Goal: Task Accomplishment & Management: Complete application form

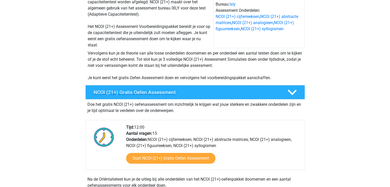
scroll to position [79, 0]
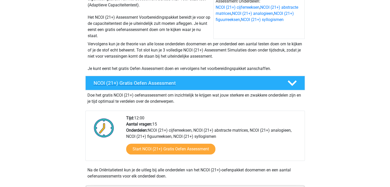
click at [149, 81] on h4 "NCOI (21+) Gratis Oefen Assessment" at bounding box center [185, 83] width 185 height 6
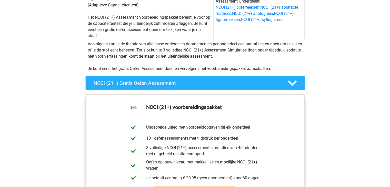
scroll to position [115, 0]
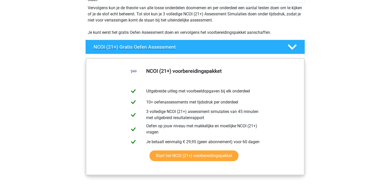
click at [154, 47] on h4 "NCOI (21+) Gratis Oefen Assessment" at bounding box center [185, 47] width 185 height 6
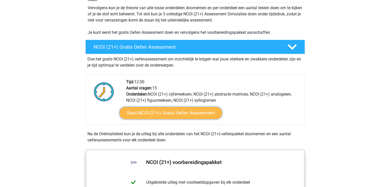
click at [165, 111] on link "Start NCOI (21+) Gratis Oefen Assessment" at bounding box center [170, 113] width 102 height 12
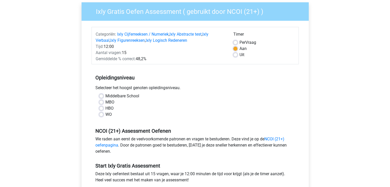
scroll to position [40, 0]
click at [104, 107] on div "HBO" at bounding box center [195, 108] width 192 height 6
click at [105, 107] on label "HBO" at bounding box center [109, 108] width 8 height 6
click at [100, 107] on input "HBO" at bounding box center [101, 107] width 4 height 5
radio input "true"
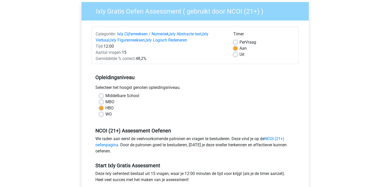
click at [105, 97] on label "Middelbare School" at bounding box center [122, 96] width 34 height 6
click at [101, 97] on input "Middelbare School" at bounding box center [101, 95] width 4 height 5
radio input "true"
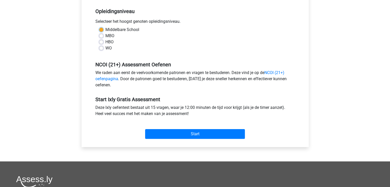
scroll to position [106, 0]
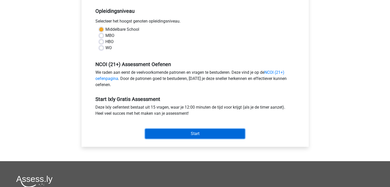
click at [180, 134] on input "Start" at bounding box center [195, 134] width 100 height 10
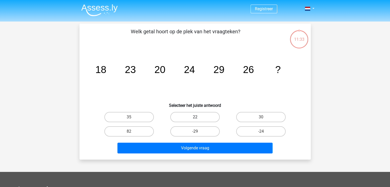
click at [190, 112] on label "22" at bounding box center [194, 117] width 49 height 10
click at [195, 117] on input "22" at bounding box center [196, 118] width 3 height 3
radio input "true"
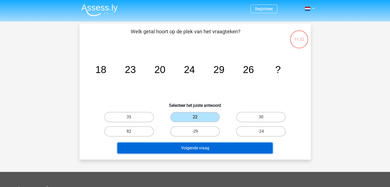
click at [188, 146] on button "Volgende vraag" at bounding box center [194, 148] width 155 height 11
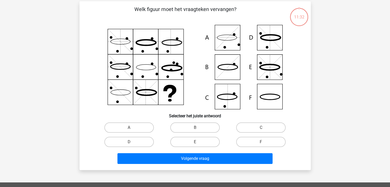
scroll to position [24, 0]
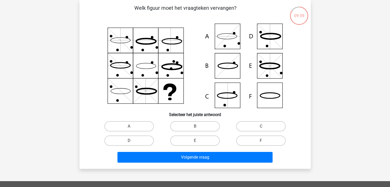
click at [234, 38] on icon at bounding box center [195, 66] width 206 height 85
click at [145, 127] on label "A" at bounding box center [128, 126] width 49 height 10
click at [132, 127] on input "A" at bounding box center [130, 127] width 3 height 3
radio input "true"
click at [181, 164] on div "Welk figuur moet het vraagteken vervangen?" at bounding box center [194, 84] width 231 height 169
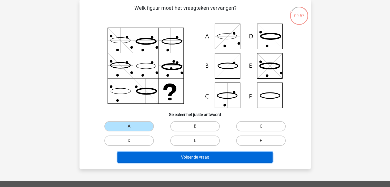
click at [187, 160] on button "Volgende vraag" at bounding box center [194, 157] width 155 height 11
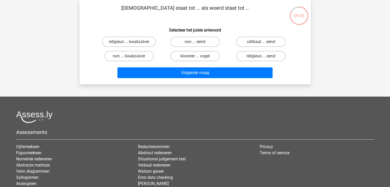
scroll to position [0, 0]
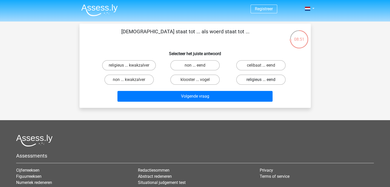
click at [244, 80] on label "religieus ... eend" at bounding box center [260, 80] width 49 height 10
click at [261, 80] on input "religieus ... eend" at bounding box center [262, 81] width 3 height 3
radio input "true"
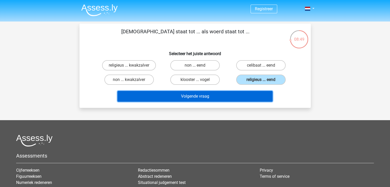
click at [216, 93] on button "Volgende vraag" at bounding box center [194, 96] width 155 height 11
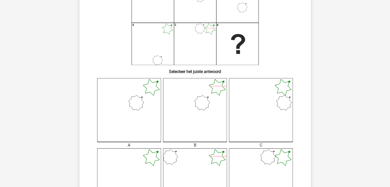
click at [152, 80] on icon at bounding box center [129, 110] width 64 height 64
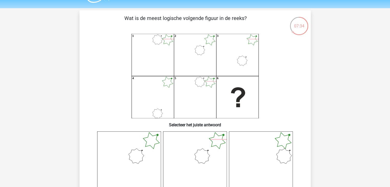
scroll to position [15, 0]
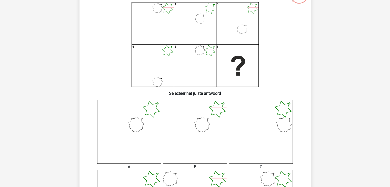
click at [147, 134] on icon at bounding box center [129, 132] width 64 height 64
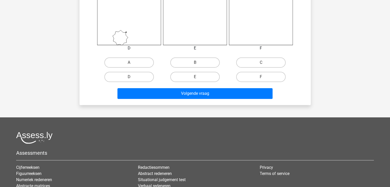
scroll to position [248, 0]
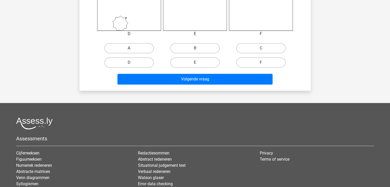
click at [133, 48] on label "A" at bounding box center [128, 48] width 49 height 10
click at [132, 48] on input "A" at bounding box center [130, 49] width 3 height 3
radio input "true"
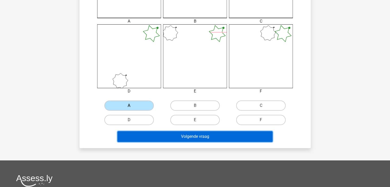
click at [199, 135] on button "Volgende vraag" at bounding box center [194, 136] width 155 height 11
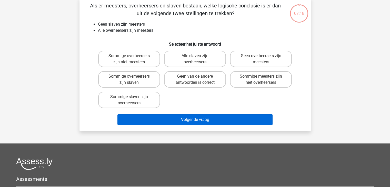
scroll to position [24, 0]
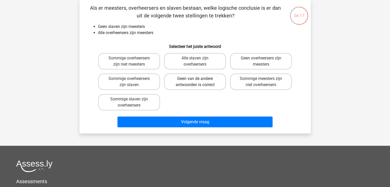
click at [191, 81] on label "Geen van de andere antwoorden is correct" at bounding box center [195, 82] width 62 height 16
click at [195, 81] on input "Geen van de andere antwoorden is correct" at bounding box center [196, 80] width 3 height 3
radio input "true"
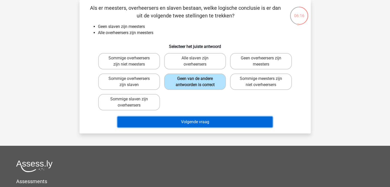
click at [187, 122] on button "Volgende vraag" at bounding box center [194, 122] width 155 height 11
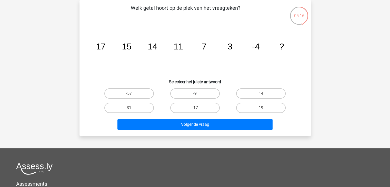
click at [207, 94] on label "-9" at bounding box center [194, 93] width 49 height 10
click at [198, 94] on input "-9" at bounding box center [196, 94] width 3 height 3
radio input "true"
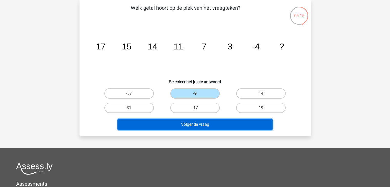
click at [203, 121] on button "Volgende vraag" at bounding box center [194, 124] width 155 height 11
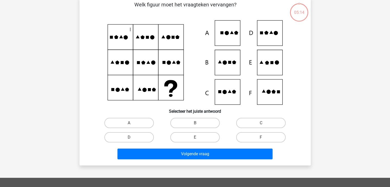
scroll to position [28, 0]
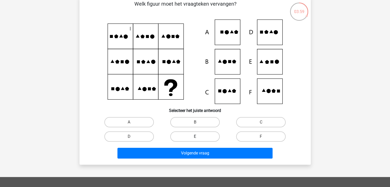
click at [201, 140] on label "E" at bounding box center [194, 136] width 49 height 10
click at [198, 140] on input "E" at bounding box center [196, 138] width 3 height 3
radio input "true"
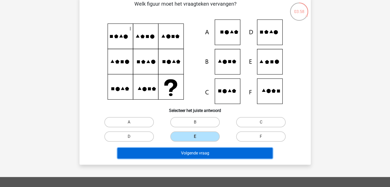
click at [201, 151] on button "Volgende vraag" at bounding box center [194, 153] width 155 height 11
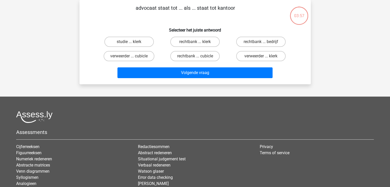
scroll to position [0, 0]
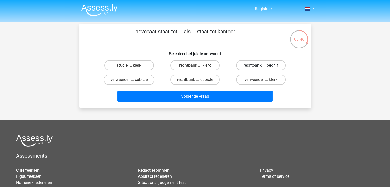
click at [257, 68] on label "rechtbank ... bedrijf" at bounding box center [260, 65] width 49 height 10
click at [261, 68] on input "rechtbank ... bedrijf" at bounding box center [262, 66] width 3 height 3
radio input "true"
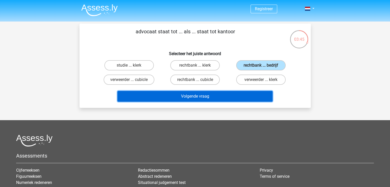
click at [229, 93] on button "Volgende vraag" at bounding box center [194, 96] width 155 height 11
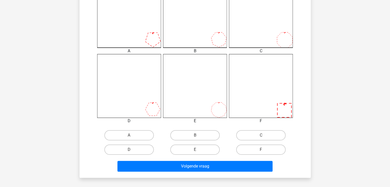
scroll to position [161, 0]
click at [150, 137] on label "A" at bounding box center [128, 135] width 49 height 10
click at [132, 137] on input "A" at bounding box center [130, 136] width 3 height 3
radio input "true"
click at [174, 175] on div "Wat is de meest logische volgende figuur in de reeks? 1 2 3 4 5 6 Selecteer het…" at bounding box center [194, 20] width 231 height 315
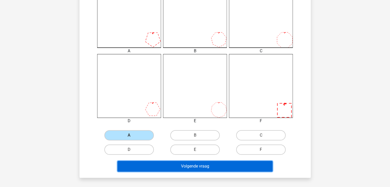
click at [183, 167] on button "Volgende vraag" at bounding box center [194, 166] width 155 height 11
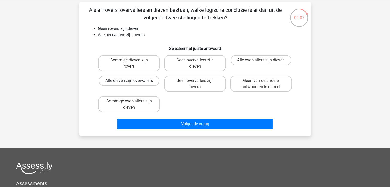
scroll to position [23, 0]
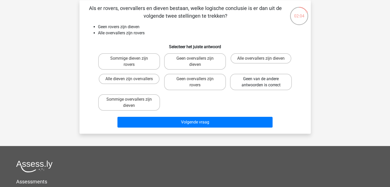
click at [250, 85] on label "Geen van de andere antwoorden is correct" at bounding box center [261, 82] width 62 height 16
click at [261, 82] on input "Geen van de andere antwoorden is correct" at bounding box center [262, 80] width 3 height 3
radio input "true"
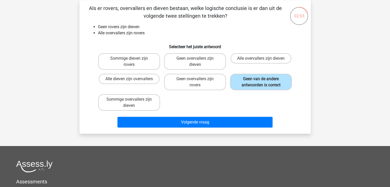
click at [217, 116] on div "Volgende vraag" at bounding box center [195, 121] width 215 height 17
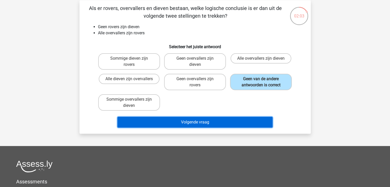
click at [213, 119] on button "Volgende vraag" at bounding box center [194, 122] width 155 height 11
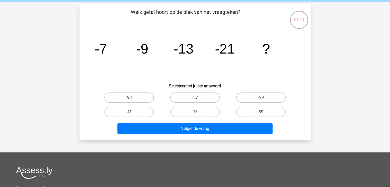
scroll to position [20, 0]
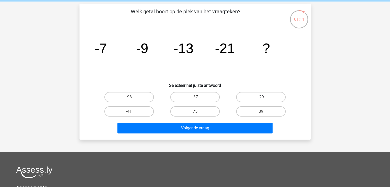
click at [252, 96] on label "-29" at bounding box center [260, 97] width 49 height 10
click at [261, 97] on input "-29" at bounding box center [262, 98] width 3 height 3
radio input "true"
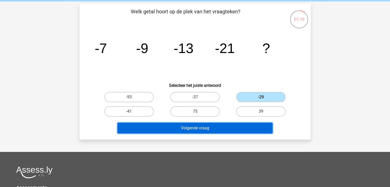
click at [242, 129] on button "Volgende vraag" at bounding box center [194, 128] width 155 height 11
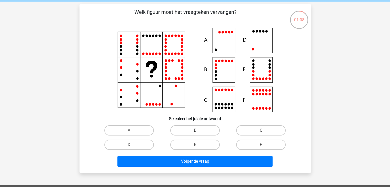
scroll to position [19, 0]
click at [225, 46] on icon at bounding box center [195, 70] width 206 height 85
click at [140, 128] on label "A" at bounding box center [128, 130] width 49 height 10
click at [132, 130] on input "A" at bounding box center [130, 131] width 3 height 3
radio input "true"
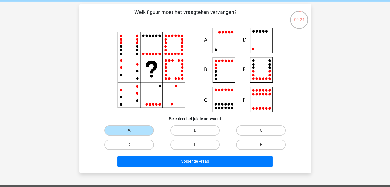
click at [191, 169] on div "Welk figuur moet het vraagteken vervangen?" at bounding box center [194, 88] width 231 height 169
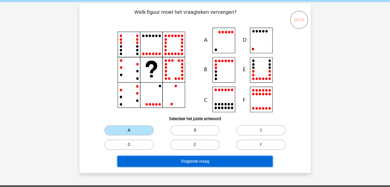
click at [195, 164] on button "Volgende vraag" at bounding box center [194, 161] width 155 height 11
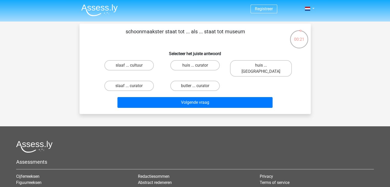
scroll to position [0, 0]
click at [250, 65] on label "huis ... louvre" at bounding box center [261, 68] width 62 height 16
click at [261, 65] on input "huis ... louvre" at bounding box center [262, 66] width 3 height 3
radio input "true"
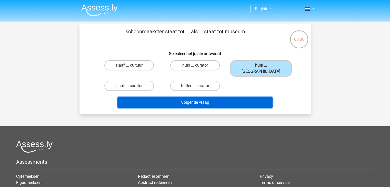
click at [212, 97] on button "Volgende vraag" at bounding box center [194, 102] width 155 height 11
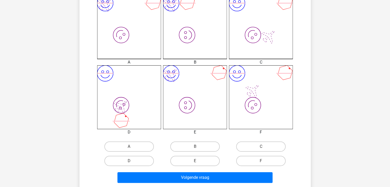
scroll to position [153, 0]
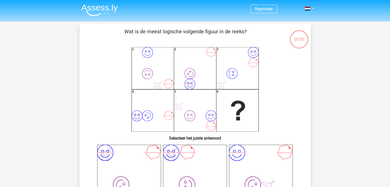
scroll to position [153, 0]
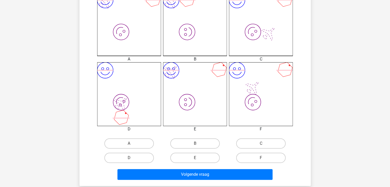
click at [199, 143] on label "B" at bounding box center [194, 143] width 49 height 10
click at [198, 143] on input "B" at bounding box center [196, 144] width 3 height 3
radio input "true"
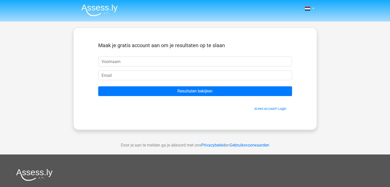
click at [197, 173] on div at bounding box center [194, 175] width 357 height 12
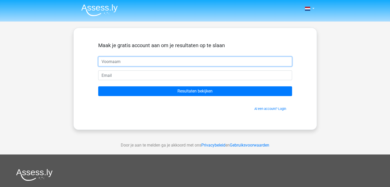
click at [147, 62] on input "text" at bounding box center [195, 62] width 194 height 10
type input "Ayoub"
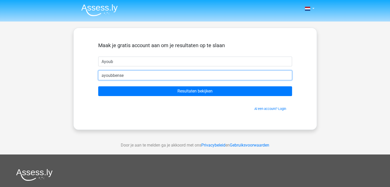
type input "[EMAIL_ADDRESS][DOMAIN_NAME]"
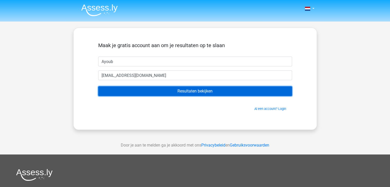
click at [150, 90] on input "Resultaten bekijken" at bounding box center [195, 91] width 194 height 10
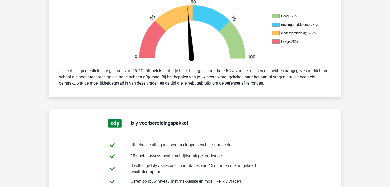
scroll to position [166, 0]
